Goal: Task Accomplishment & Management: Complete application form

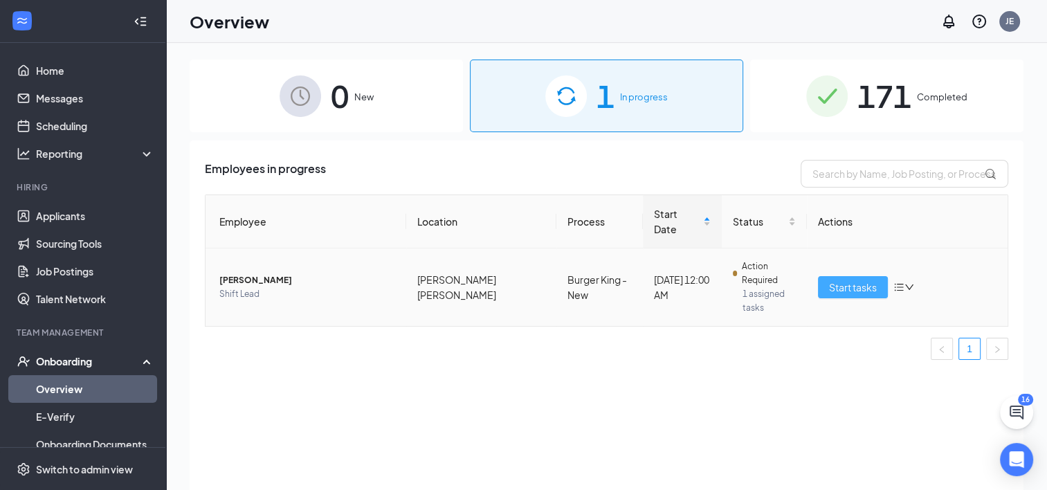
click at [850, 276] on button "Start tasks" at bounding box center [853, 287] width 70 height 22
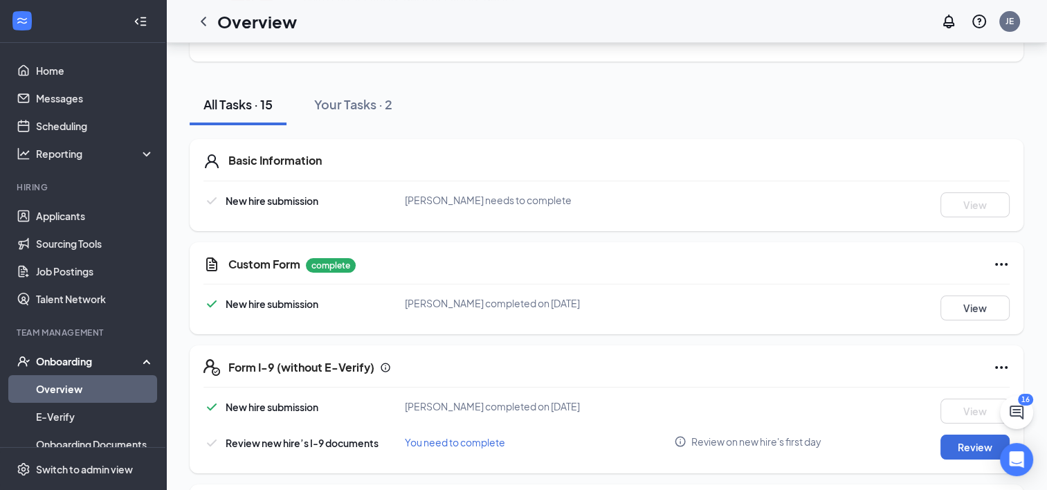
scroll to position [117, 0]
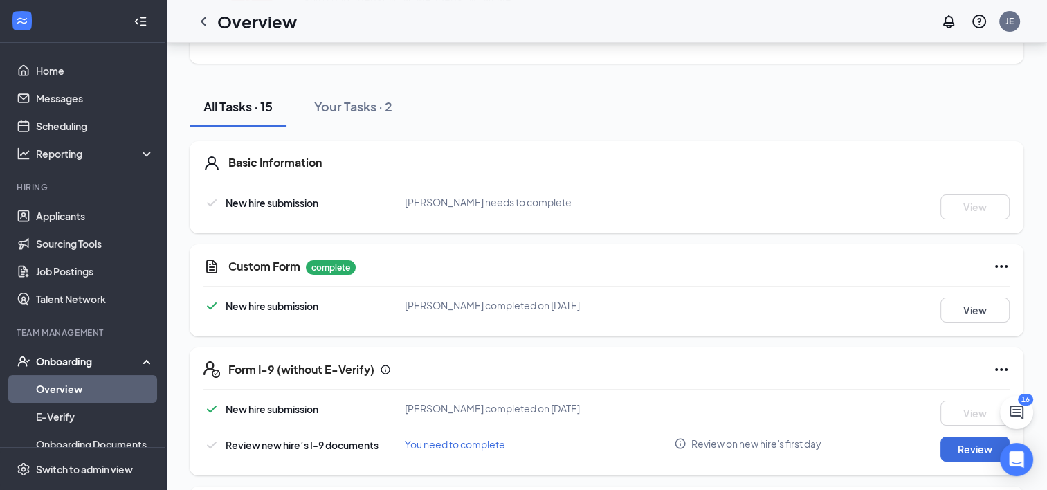
click at [489, 202] on span "[PERSON_NAME] needs to complete" at bounding box center [488, 202] width 167 height 12
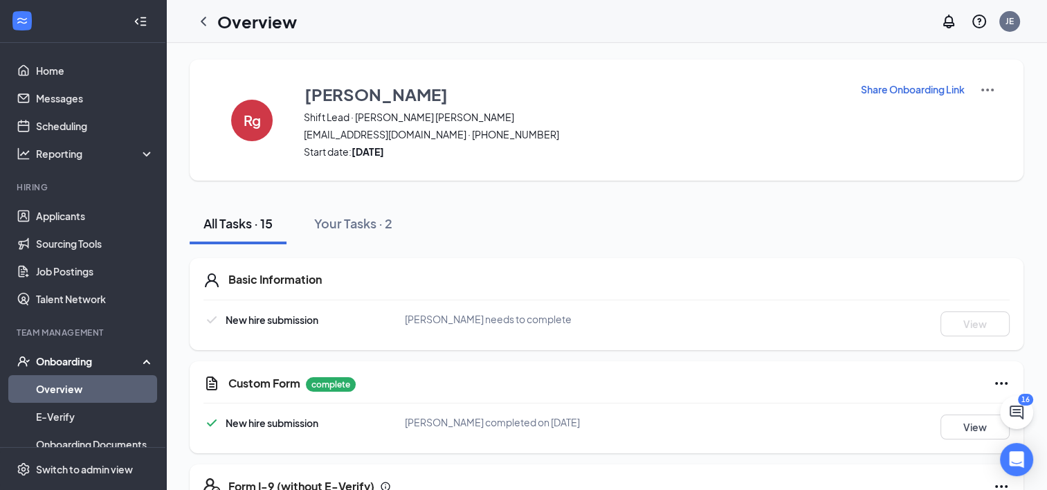
click at [895, 91] on p "Share Onboarding Link" at bounding box center [913, 89] width 104 height 14
type textarea "Hi [PERSON_NAME], This is a gentle reminder to complete your onboarding before …"
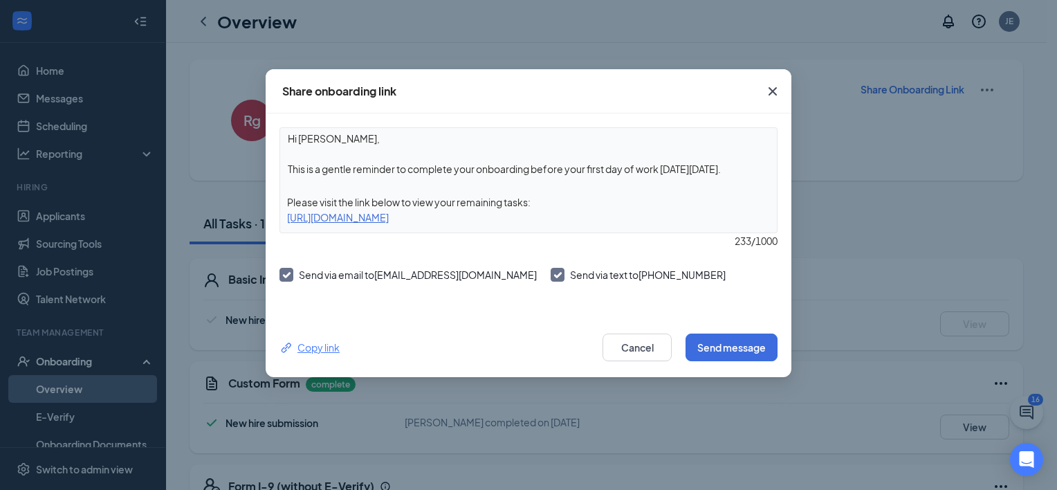
click at [322, 349] on div "Copy link" at bounding box center [310, 347] width 60 height 15
click at [778, 96] on icon "Cross" at bounding box center [772, 91] width 17 height 17
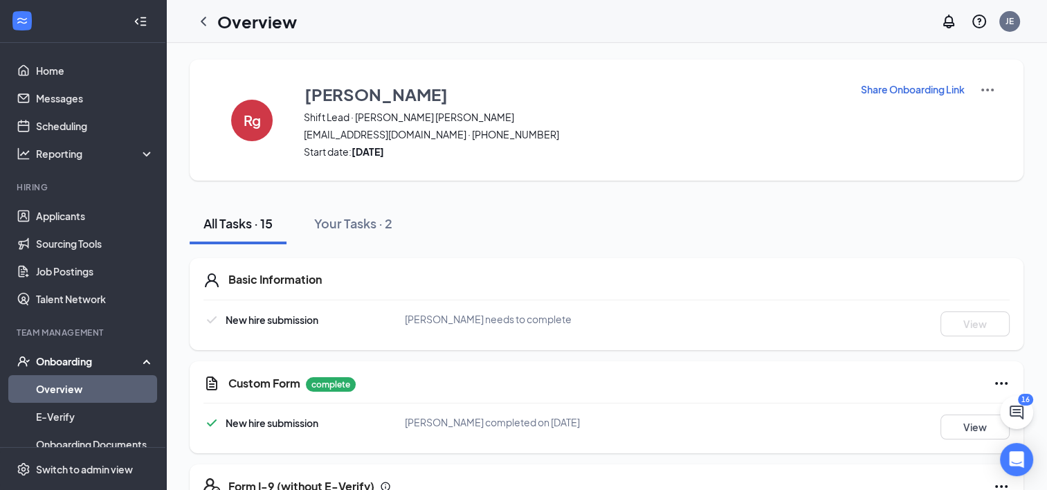
click at [890, 91] on p "Share Onboarding Link" at bounding box center [913, 89] width 104 height 14
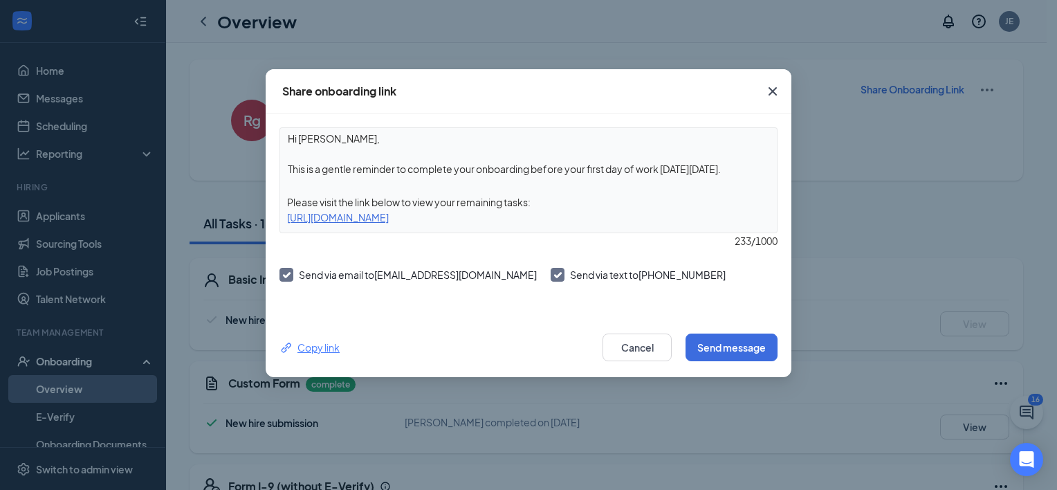
click at [329, 342] on div "Copy link" at bounding box center [310, 347] width 60 height 15
click at [321, 346] on div "Copy link" at bounding box center [310, 347] width 60 height 15
click at [765, 86] on icon "Cross" at bounding box center [772, 91] width 17 height 17
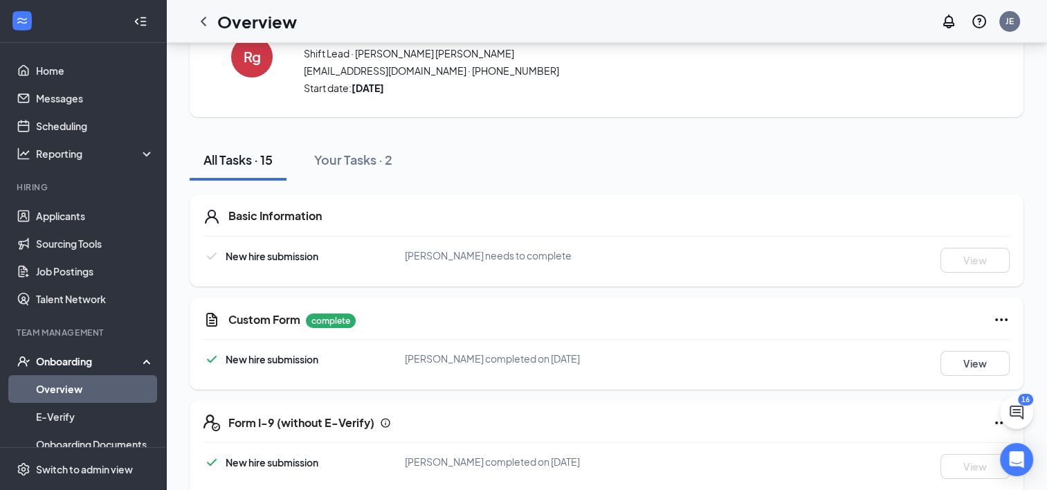
scroll to position [60, 0]
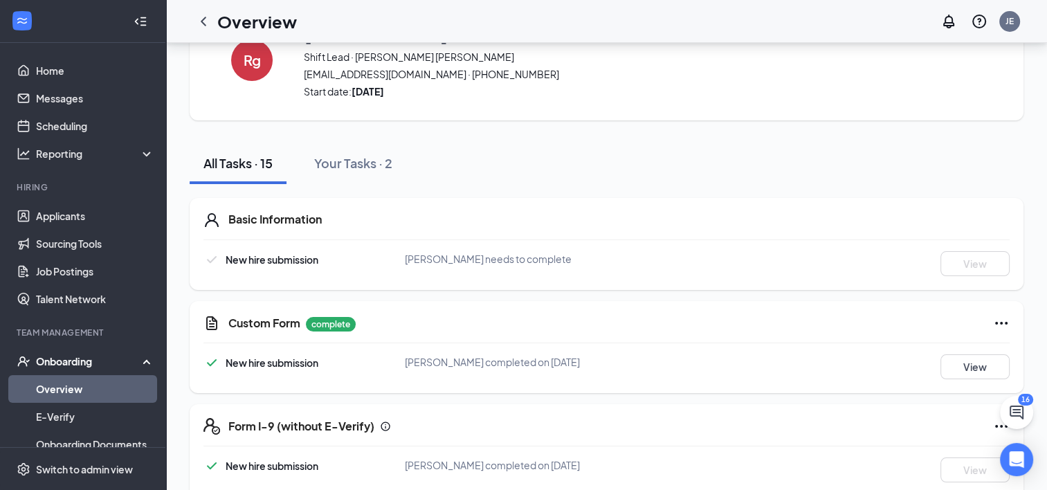
click at [472, 275] on div "New hire submission [PERSON_NAME] needs to complete View" at bounding box center [606, 263] width 806 height 25
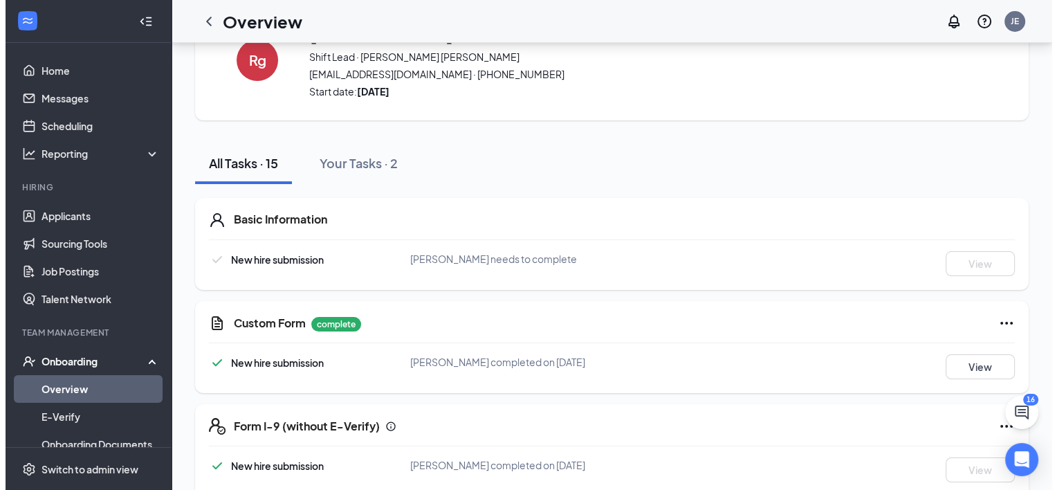
scroll to position [0, 0]
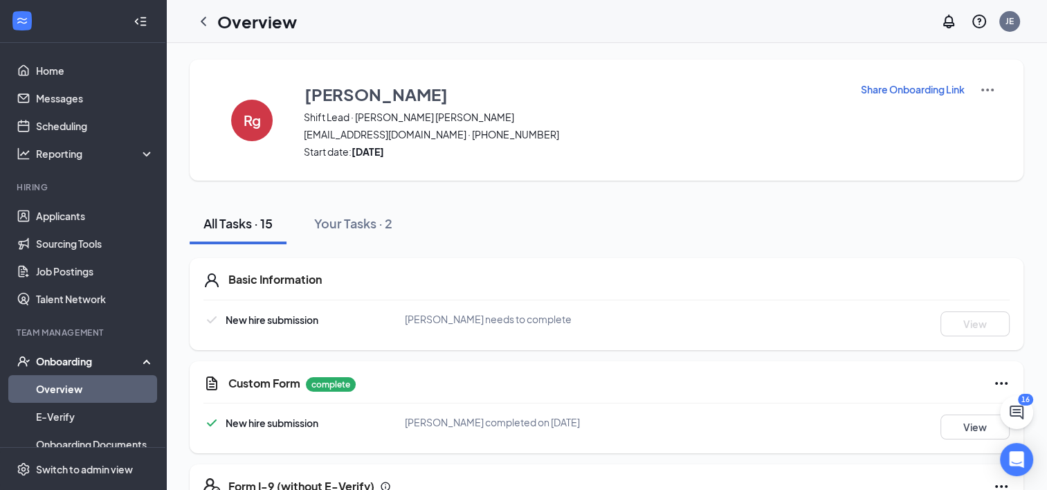
click at [908, 91] on p "Share Onboarding Link" at bounding box center [913, 89] width 104 height 14
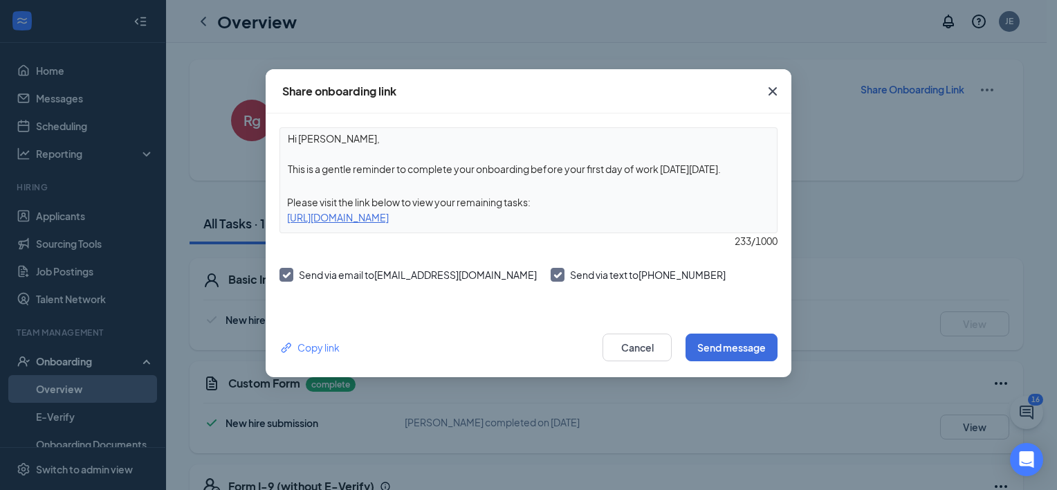
click at [772, 89] on icon "Cross" at bounding box center [772, 91] width 17 height 17
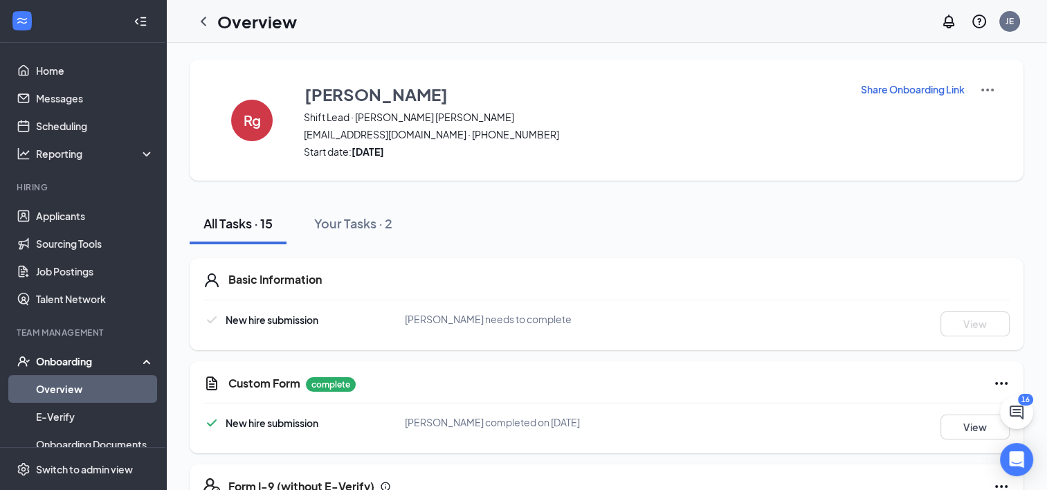
click at [897, 91] on p "Share Onboarding Link" at bounding box center [913, 89] width 104 height 14
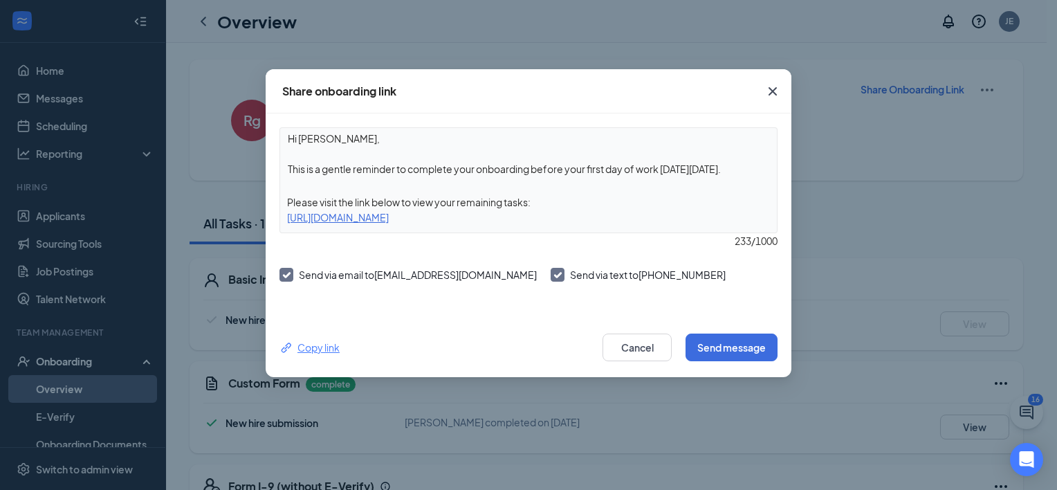
click at [315, 348] on div "Copy link" at bounding box center [310, 347] width 60 height 15
click at [778, 92] on icon "Cross" at bounding box center [772, 91] width 17 height 17
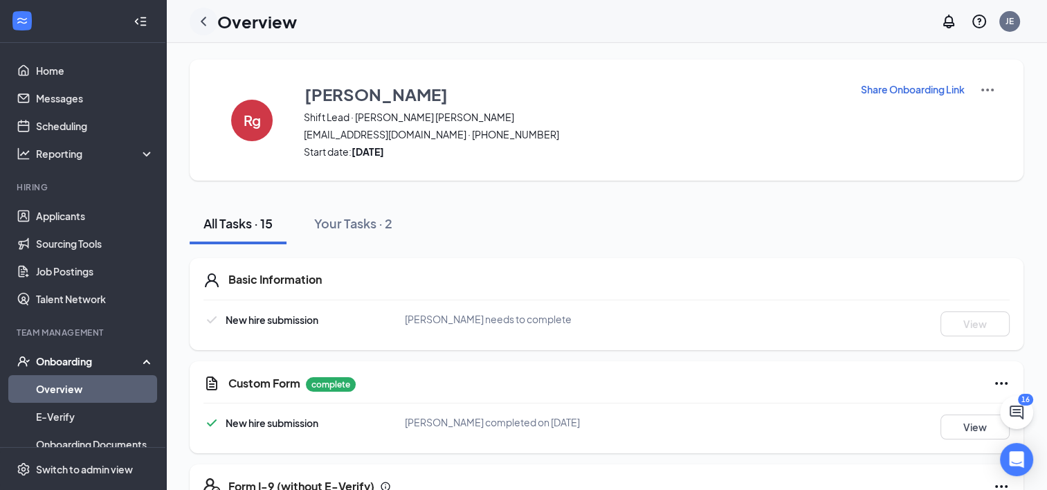
click at [201, 24] on icon "ChevronLeft" at bounding box center [203, 21] width 17 height 17
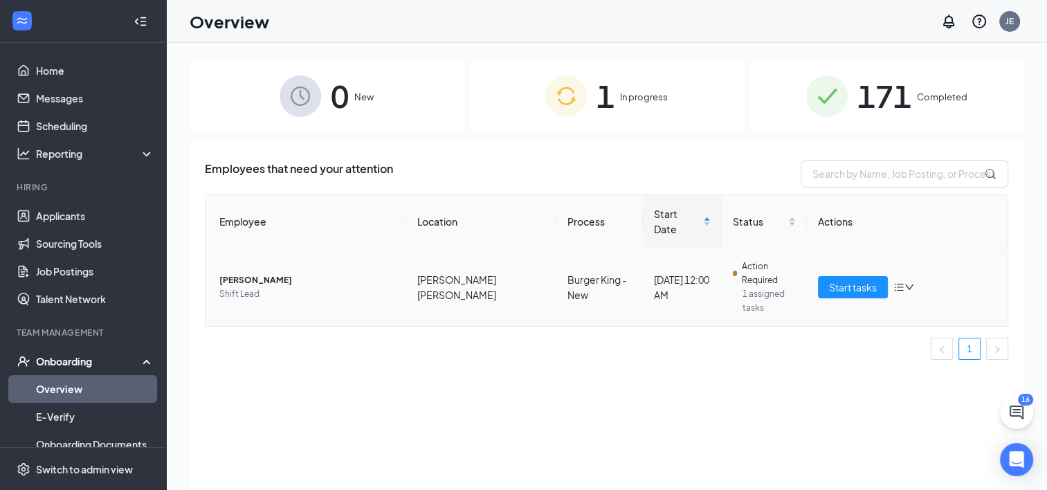
click at [248, 273] on span "[PERSON_NAME]" at bounding box center [307, 280] width 176 height 14
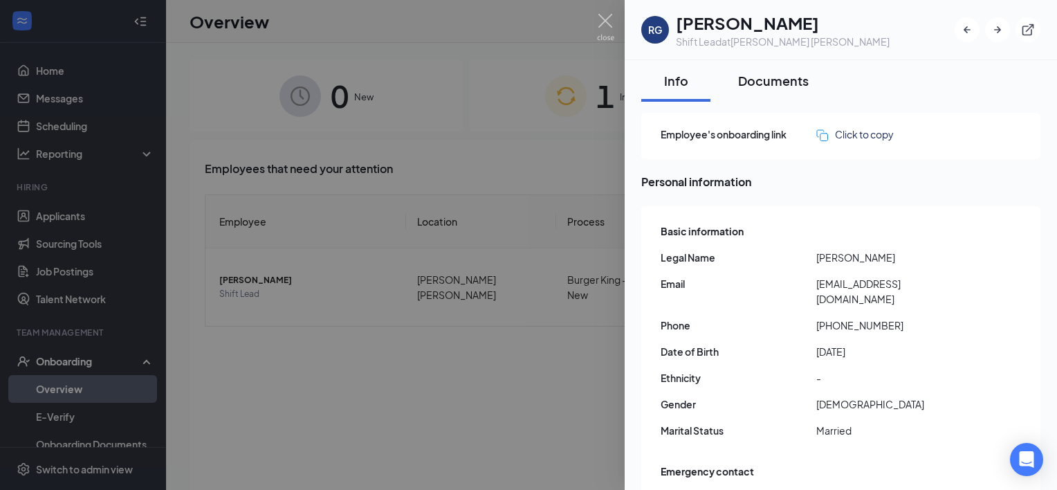
click at [744, 76] on div "Documents" at bounding box center [773, 80] width 71 height 17
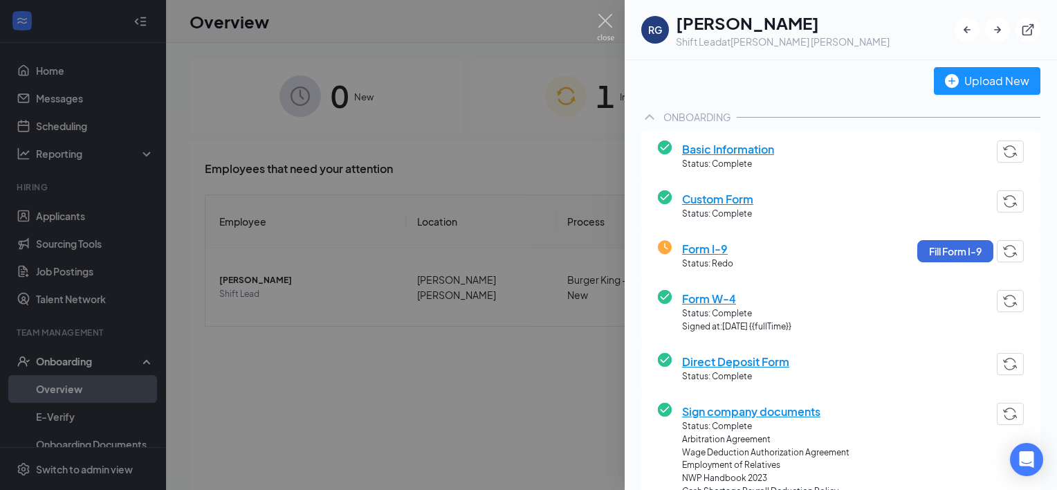
scroll to position [44, 0]
click at [606, 14] on img at bounding box center [605, 27] width 17 height 27
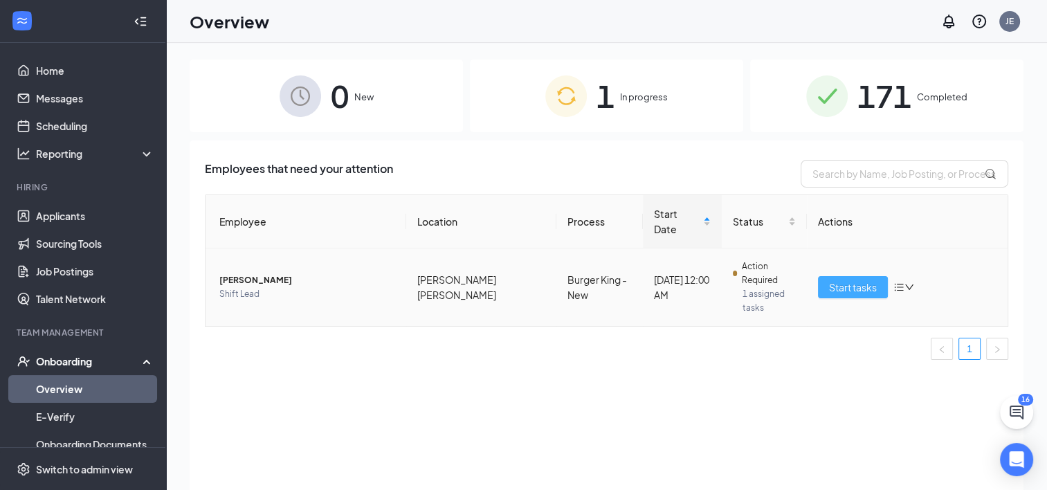
click at [842, 280] on span "Start tasks" at bounding box center [853, 287] width 48 height 15
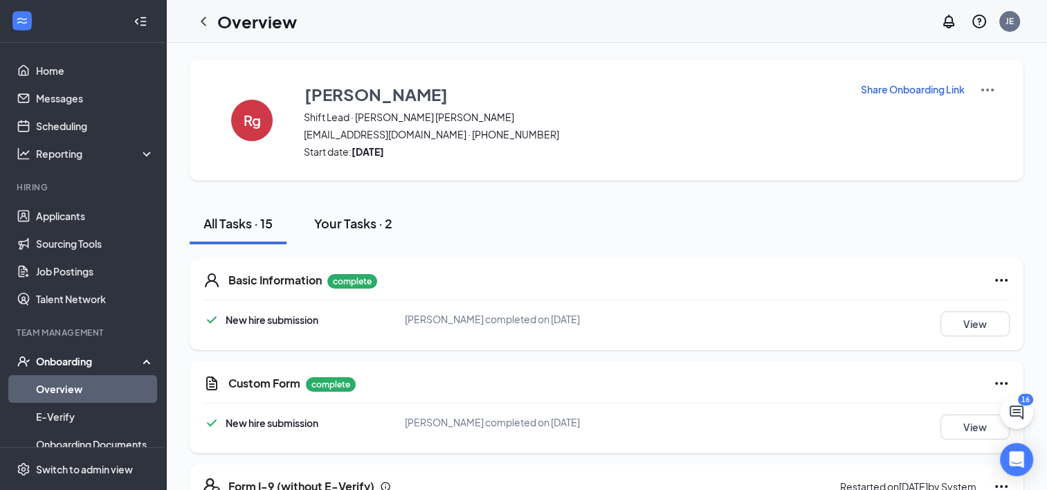
click at [385, 232] on button "Your Tasks · 2" at bounding box center [353, 224] width 106 height 42
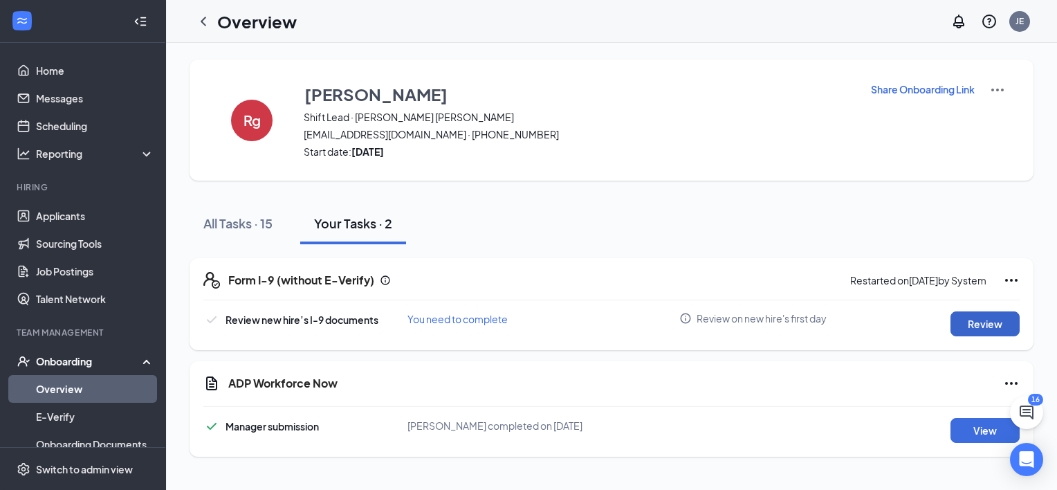
click at [993, 331] on button "Review" at bounding box center [985, 323] width 69 height 25
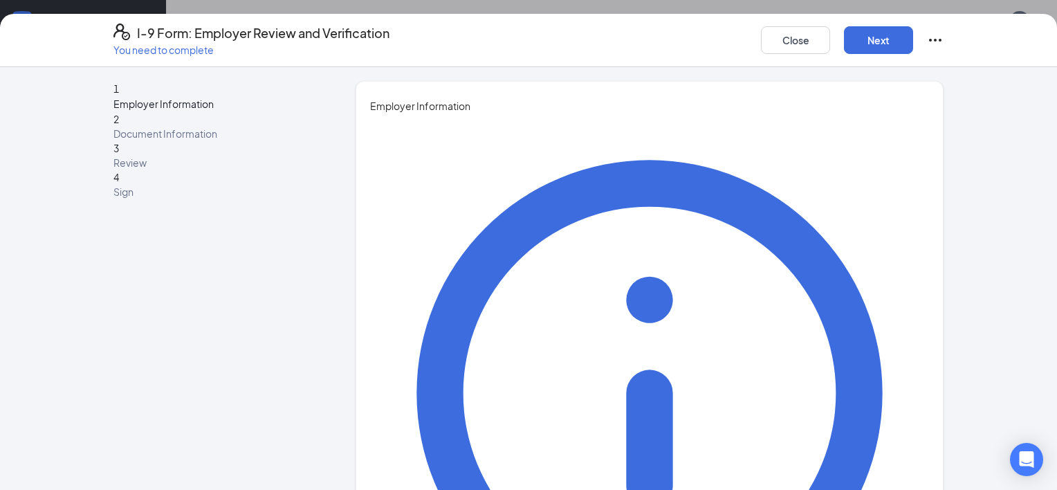
type input "[PERSON_NAME]"
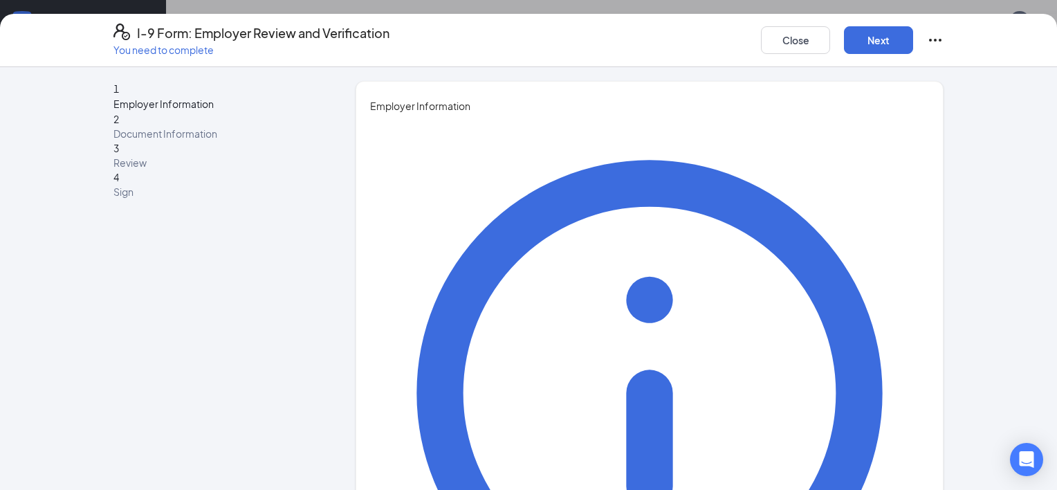
type input "general manager"
click at [848, 44] on button "Next" at bounding box center [878, 40] width 69 height 28
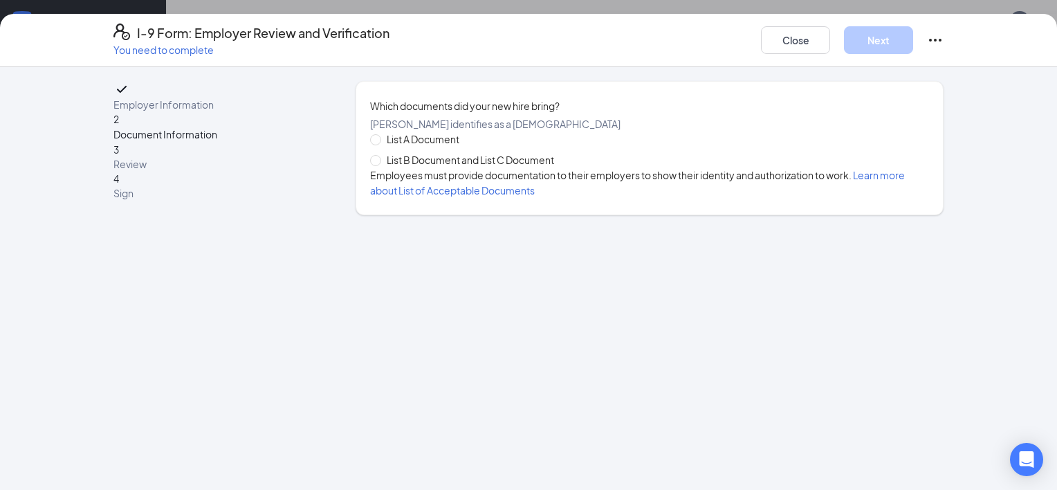
click at [390, 147] on span "List A Document" at bounding box center [423, 138] width 84 height 15
click at [380, 144] on input "List A Document" at bounding box center [375, 139] width 10 height 10
radio input "true"
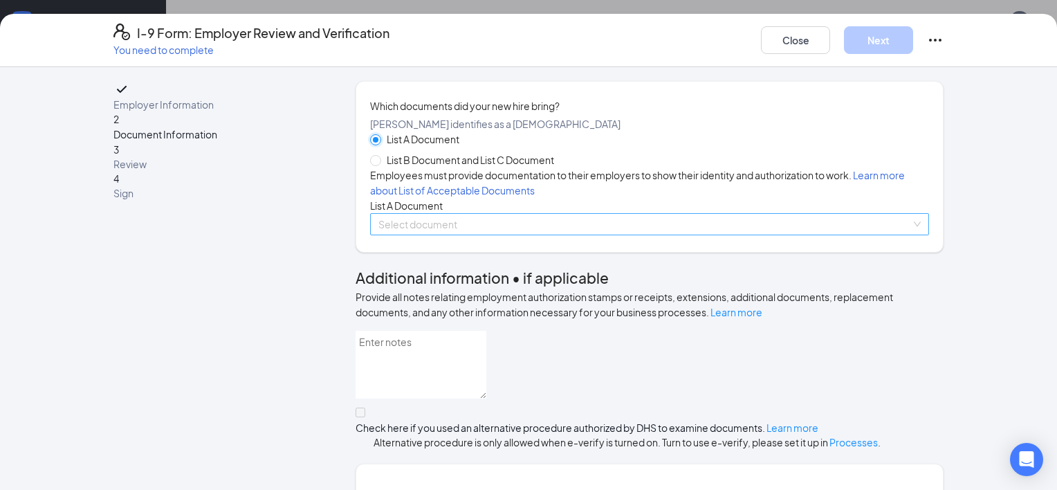
click at [437, 235] on span at bounding box center [644, 224] width 533 height 21
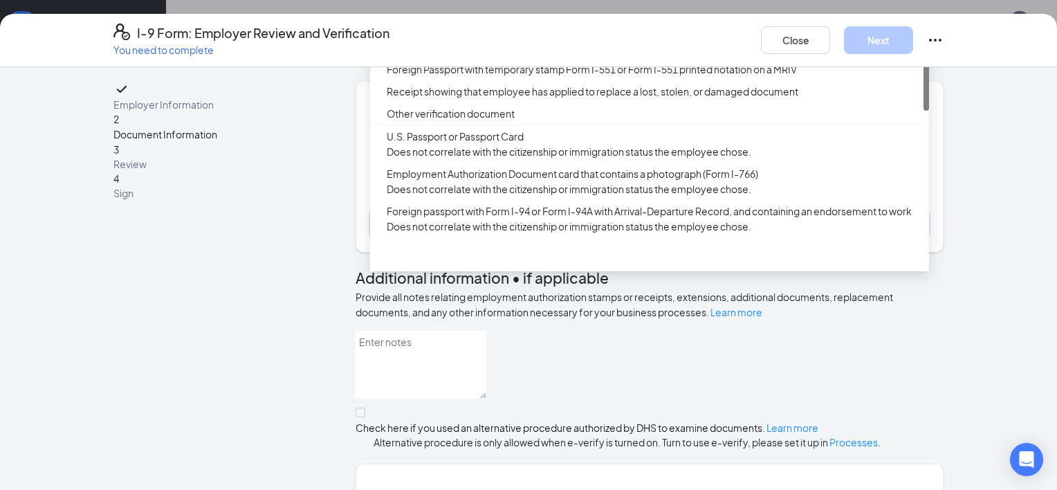
click at [463, 33] on div "[DEMOGRAPHIC_DATA] or Alien Registration Receipt Card (Form I-551)" at bounding box center [654, 24] width 534 height 15
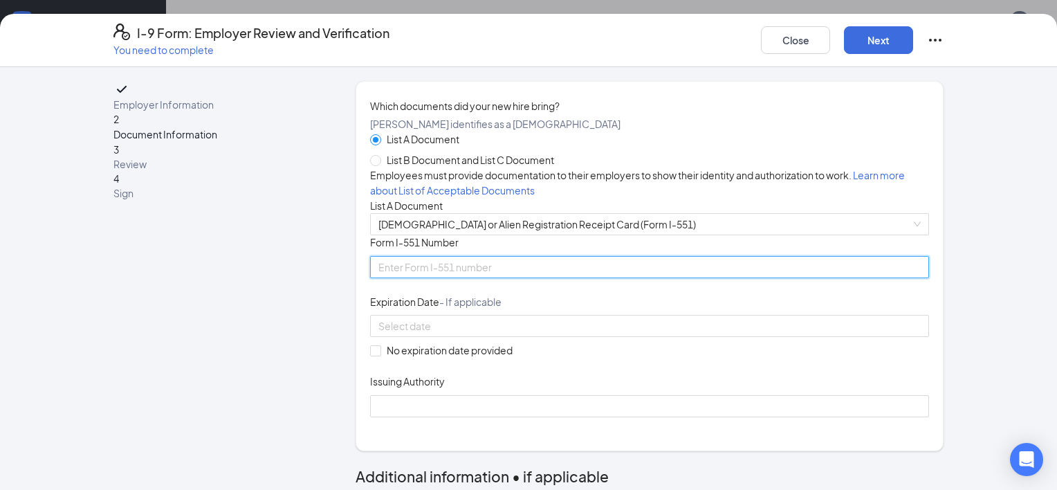
click at [450, 278] on input "Form I-551 Number" at bounding box center [649, 267] width 559 height 22
type input "wac1679456345"
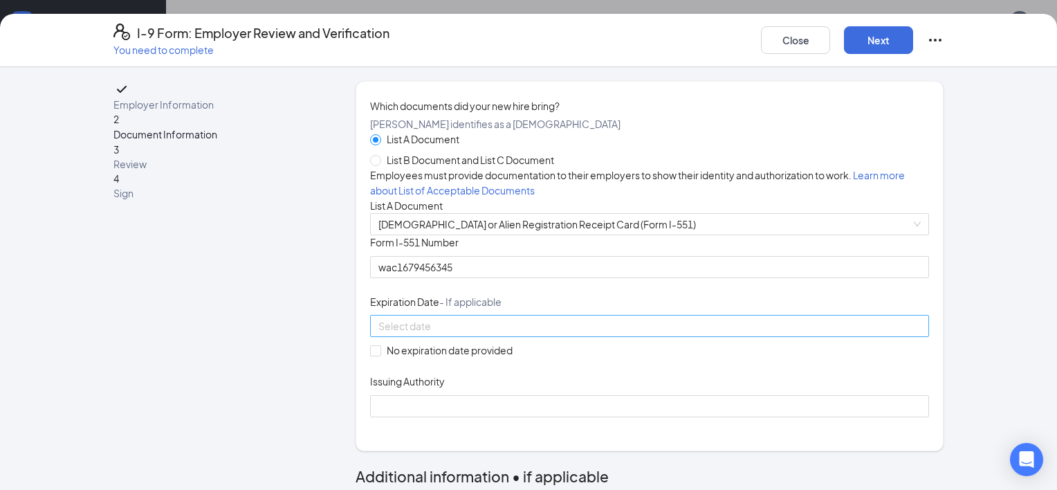
click at [451, 333] on input at bounding box center [648, 325] width 540 height 15
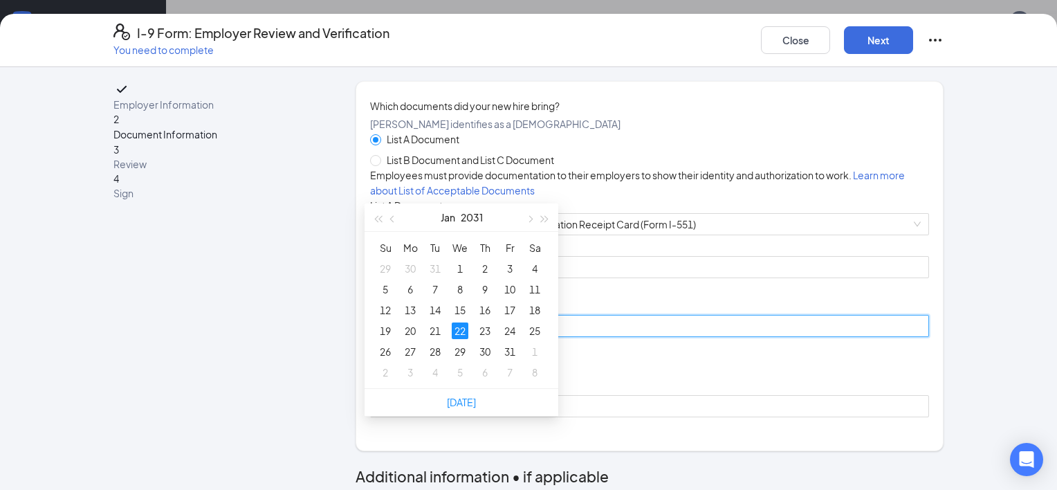
click at [458, 331] on div "22" at bounding box center [460, 330] width 17 height 17
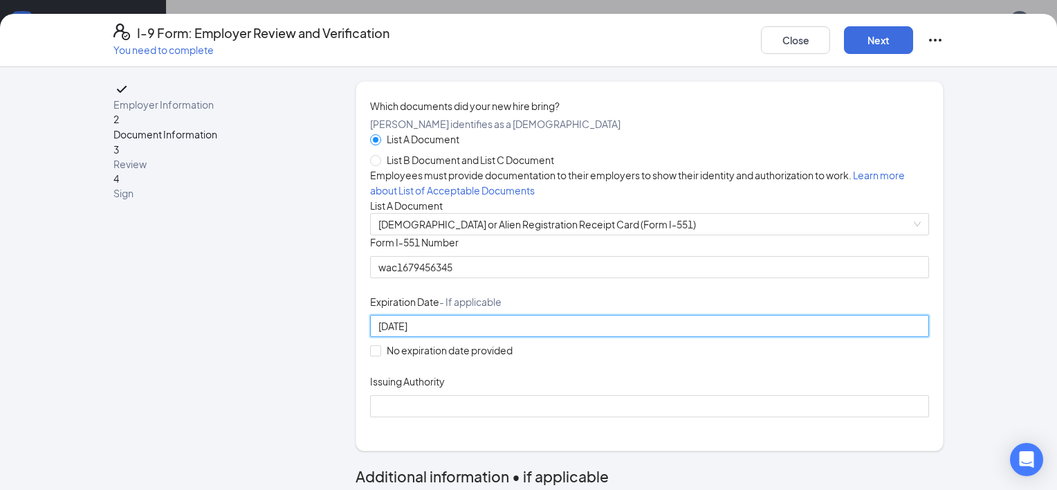
type input "[DATE]"
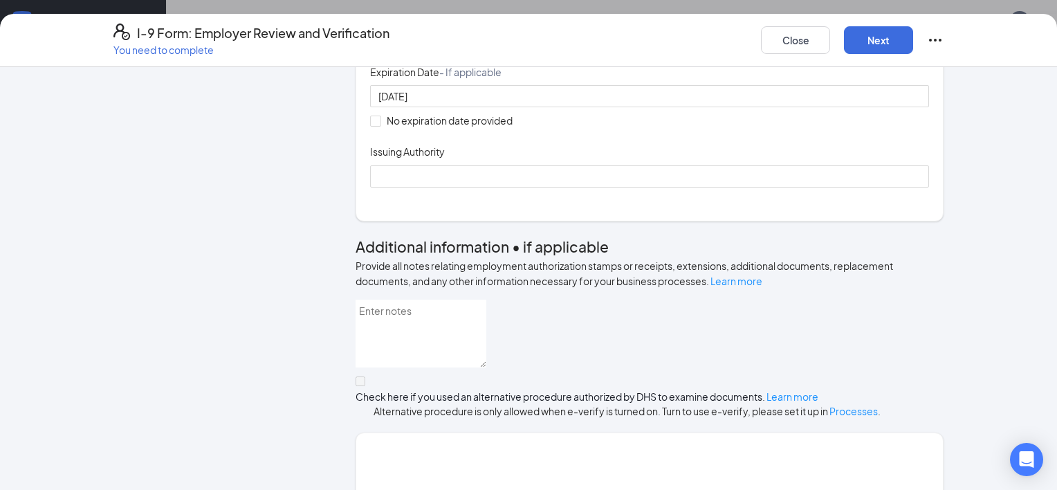
scroll to position [259, 0]
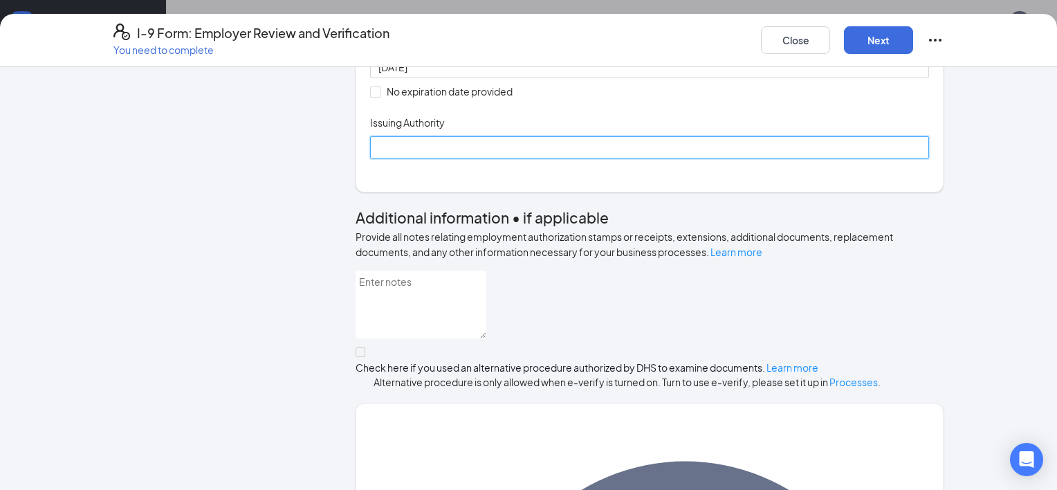
click at [556, 158] on input "Issuing Authority" at bounding box center [649, 147] width 559 height 22
type input "uscis"
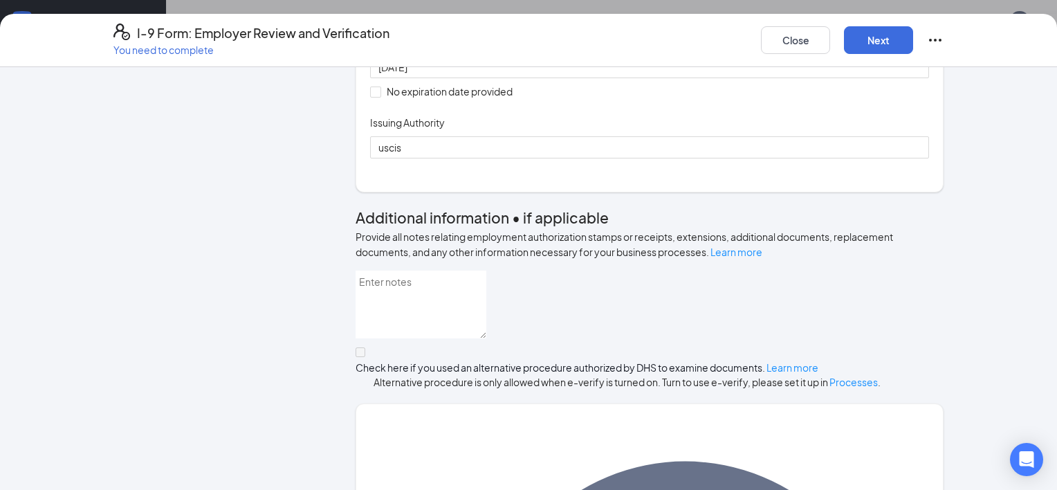
scroll to position [455, 0]
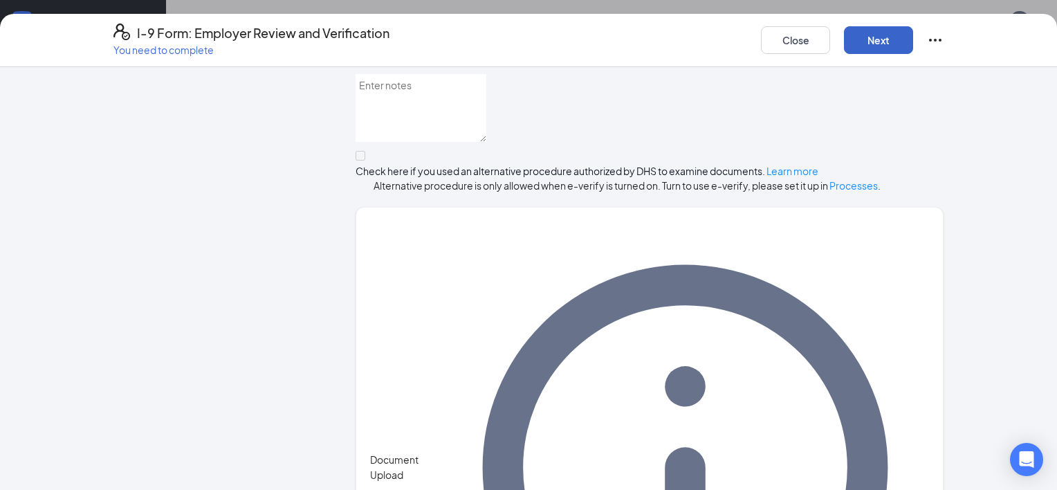
click at [883, 53] on button "Next" at bounding box center [878, 40] width 69 height 28
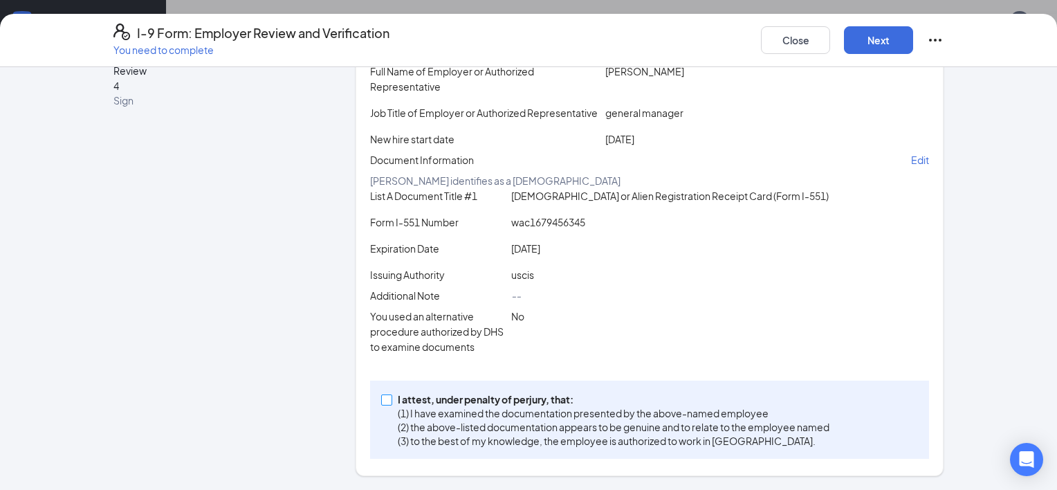
click at [596, 407] on p "(1) I have examined the documentation presented by the above-named employee" at bounding box center [614, 413] width 432 height 14
click at [391, 404] on input "I attest, under penalty of [PERSON_NAME], that: (1) I have examined the documen…" at bounding box center [386, 399] width 10 height 10
checkbox input "true"
click at [877, 50] on button "Next" at bounding box center [878, 40] width 69 height 28
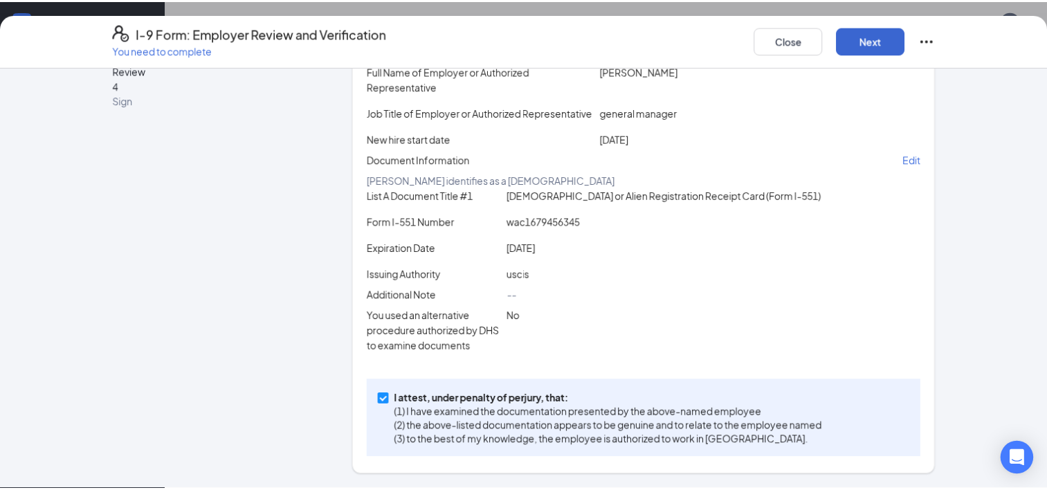
scroll to position [0, 0]
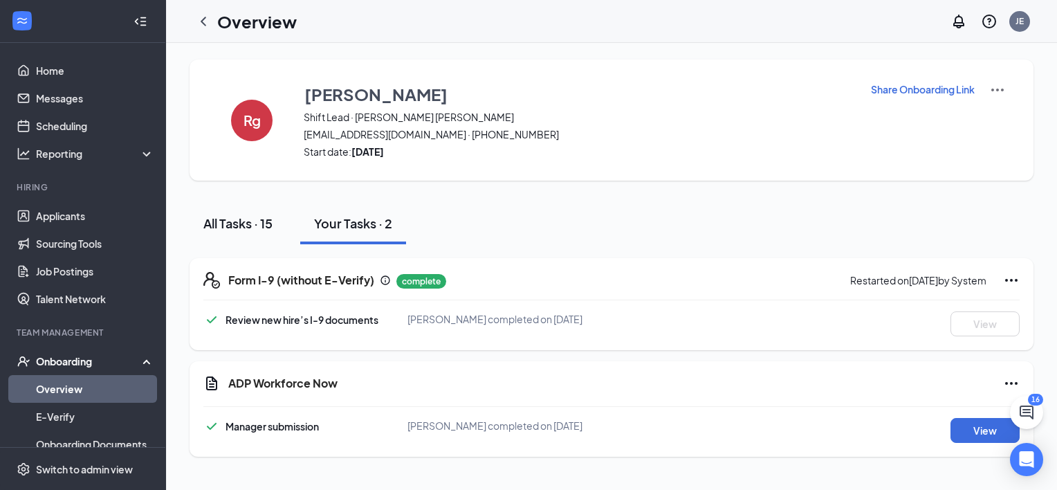
click at [265, 226] on div "All Tasks · 15" at bounding box center [237, 222] width 69 height 17
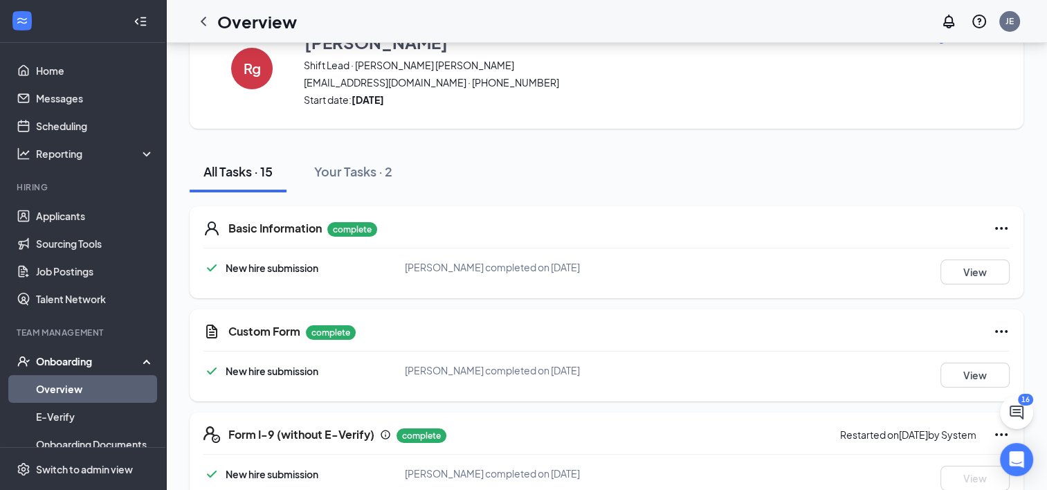
scroll to position [89, 0]
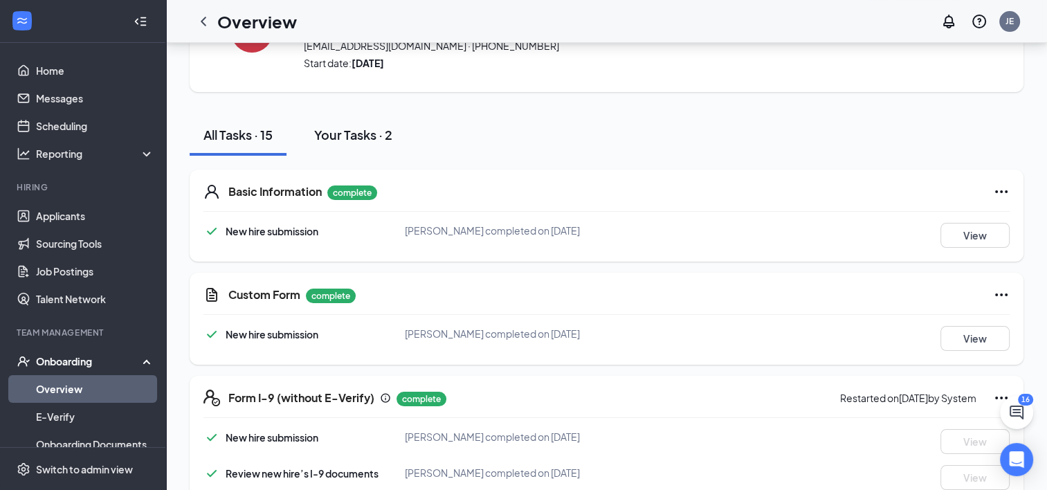
click at [365, 138] on div "Your Tasks · 2" at bounding box center [353, 134] width 78 height 17
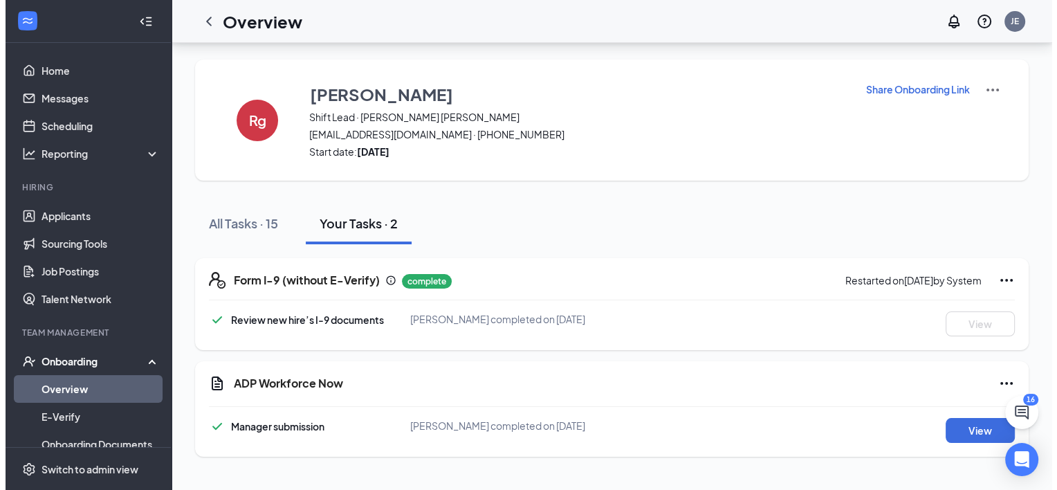
scroll to position [0, 0]
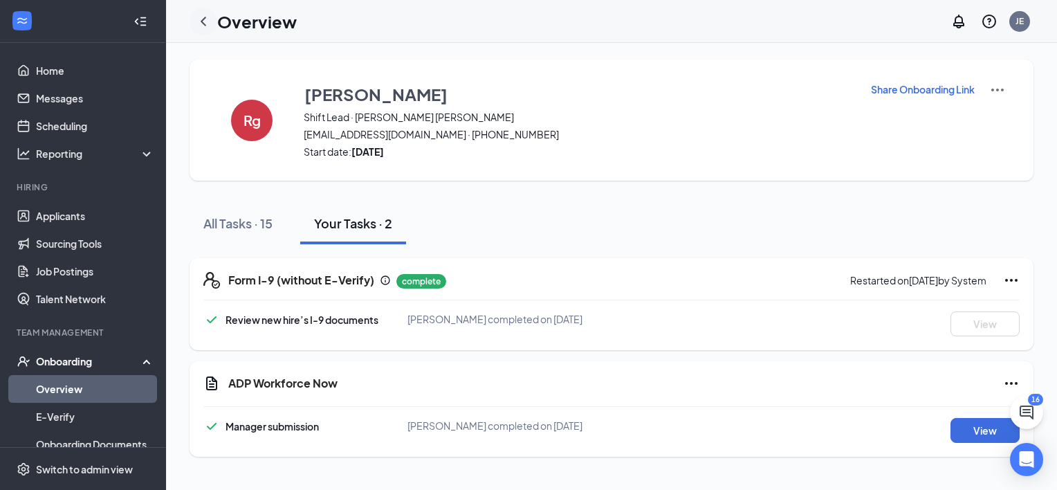
click at [205, 22] on icon "ChevronLeft" at bounding box center [203, 21] width 17 height 17
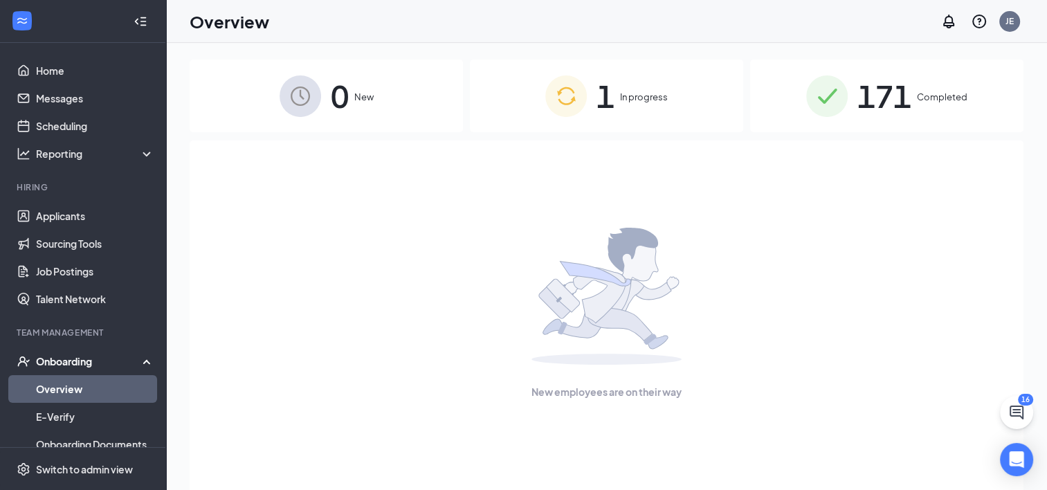
click at [613, 95] on span "1" at bounding box center [605, 96] width 18 height 48
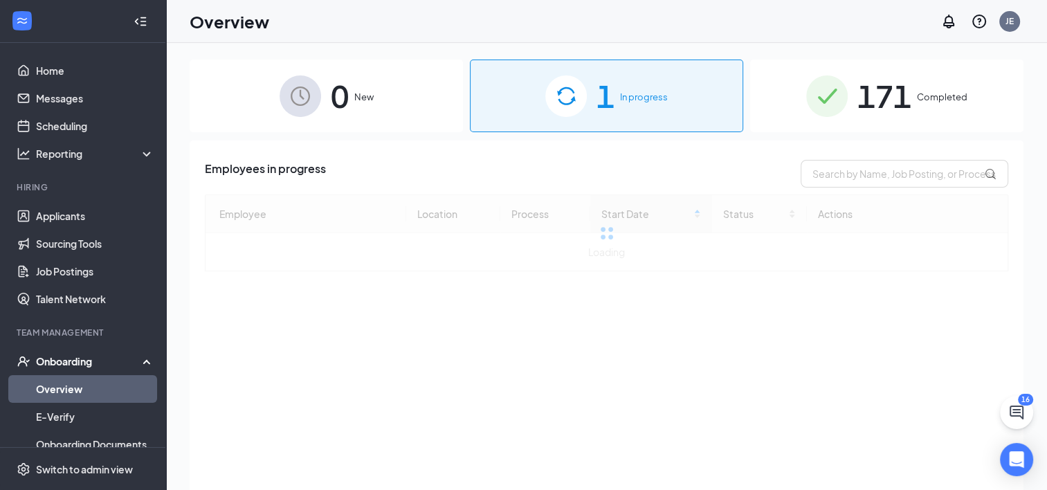
click at [613, 95] on span "1" at bounding box center [605, 96] width 18 height 48
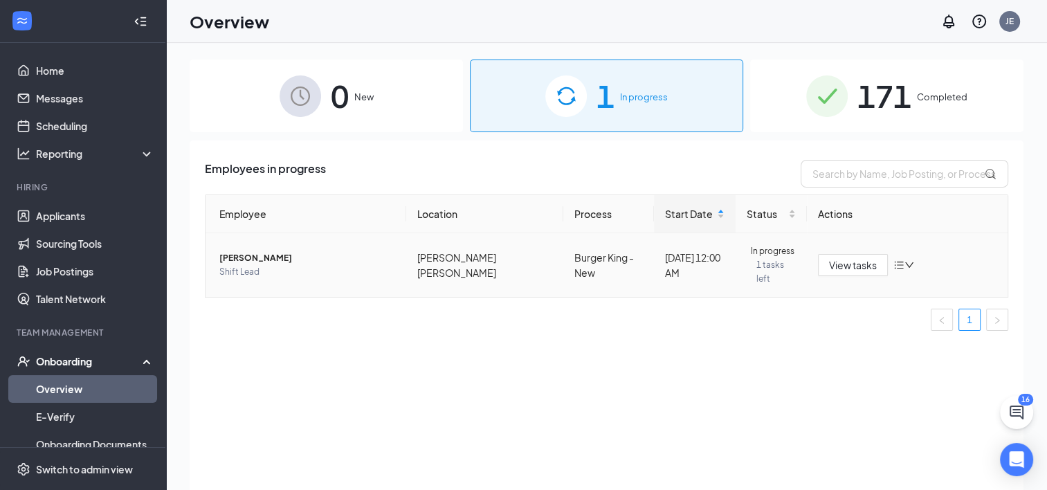
click at [302, 268] on span "Shift Lead" at bounding box center [307, 272] width 176 height 14
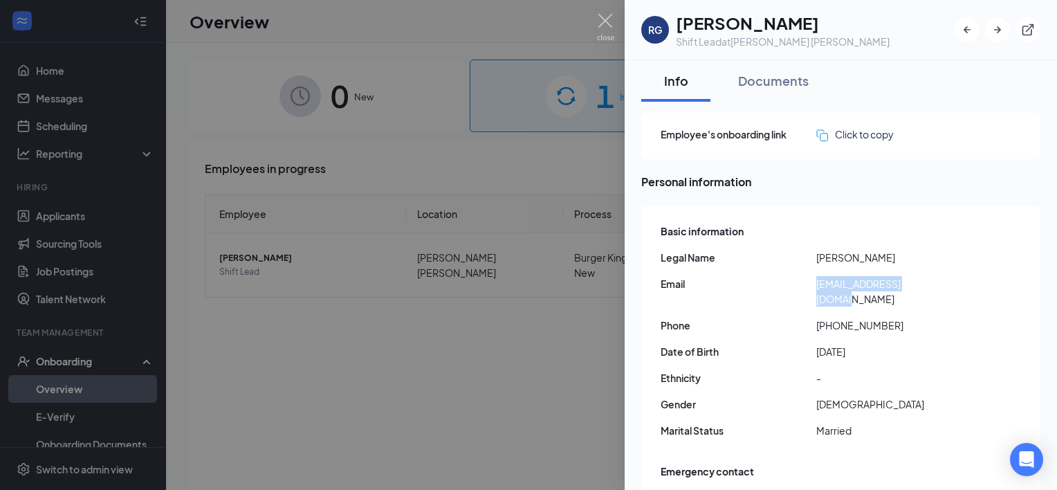
drag, startPoint x: 816, startPoint y: 282, endPoint x: 941, endPoint y: 277, distance: 125.3
click at [941, 277] on div "Email [EMAIL_ADDRESS][DOMAIN_NAME]" at bounding box center [842, 291] width 363 height 30
drag, startPoint x: 941, startPoint y: 277, endPoint x: 922, endPoint y: 285, distance: 21.1
copy div "[EMAIL_ADDRESS][DOMAIN_NAME]"
drag, startPoint x: 827, startPoint y: 308, endPoint x: 889, endPoint y: 314, distance: 61.9
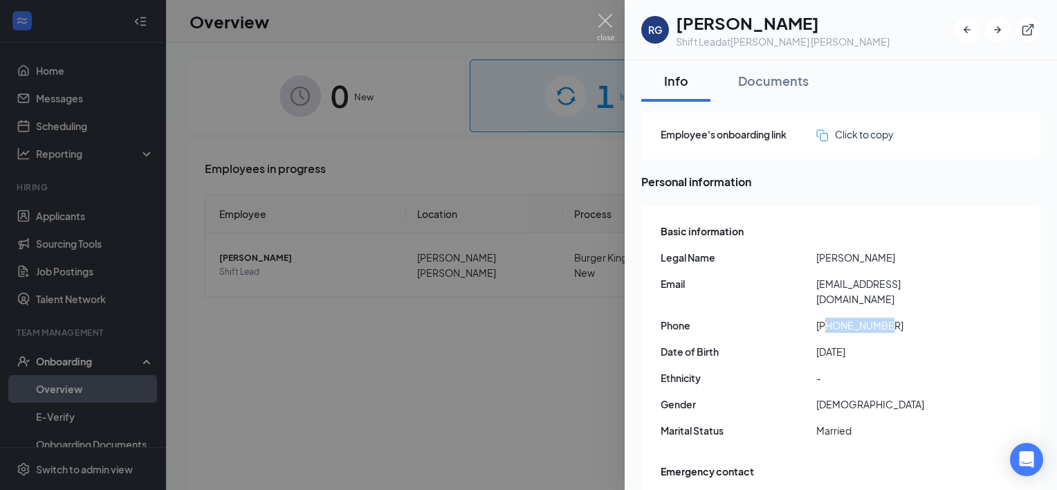
click at [889, 318] on span "[PHONE_NUMBER]" at bounding box center [894, 325] width 156 height 15
copy span "5156210819"
click at [841, 327] on div "Basic information Legal Name [PERSON_NAME] Email [EMAIL_ADDRESS][DOMAIN_NAME] P…" at bounding box center [842, 334] width 363 height 229
click at [847, 318] on span "[PHONE_NUMBER]" at bounding box center [894, 325] width 156 height 15
